Goal: Task Accomplishment & Management: Manage account settings

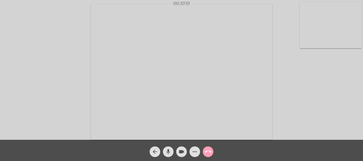
click at [210, 151] on mat-icon "call_end" at bounding box center [208, 152] width 6 height 6
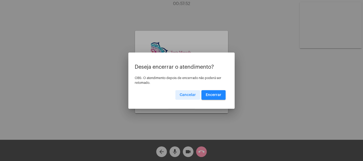
click at [217, 94] on span "Encerrar" at bounding box center [214, 95] width 16 height 4
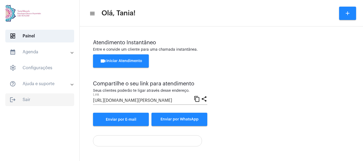
click at [28, 100] on span "logout Sair" at bounding box center [39, 100] width 69 height 13
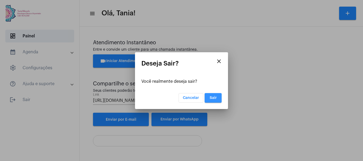
click at [215, 100] on span "Sair" at bounding box center [213, 98] width 7 height 4
